Goal: Information Seeking & Learning: Learn about a topic

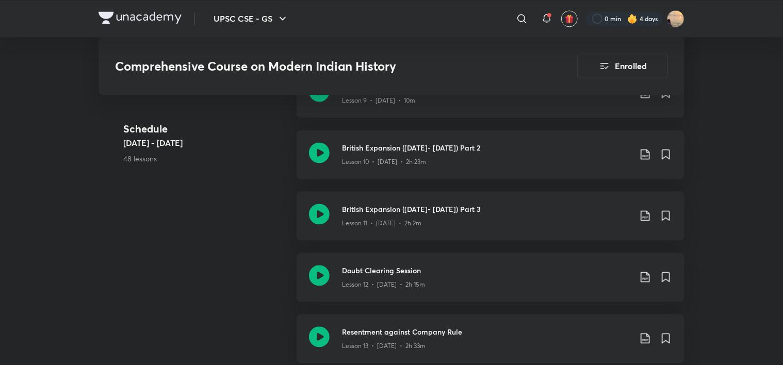
scroll to position [1071, 0]
click at [419, 211] on h3 "British Expansion ([DATE]- [DATE]) Part 3" at bounding box center [486, 208] width 289 height 11
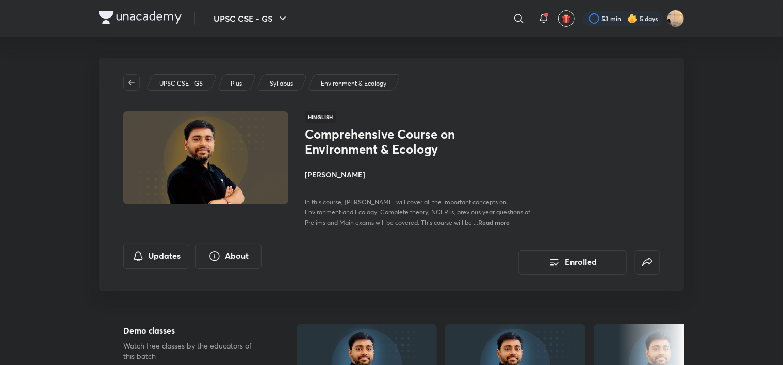
click at [126, 24] on div at bounding box center [140, 18] width 83 height 15
